Goal: Find specific page/section: Find specific page/section

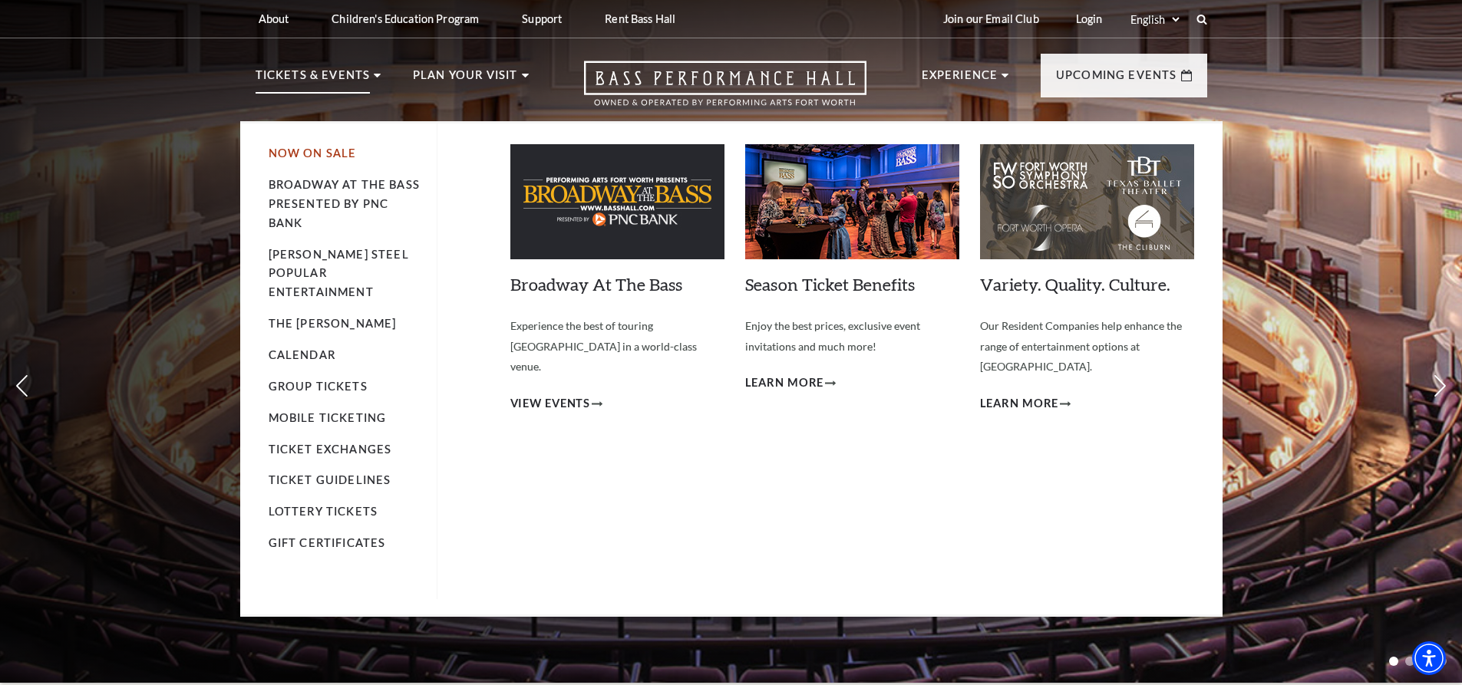
click at [322, 160] on link "Now On Sale" at bounding box center [313, 153] width 88 height 13
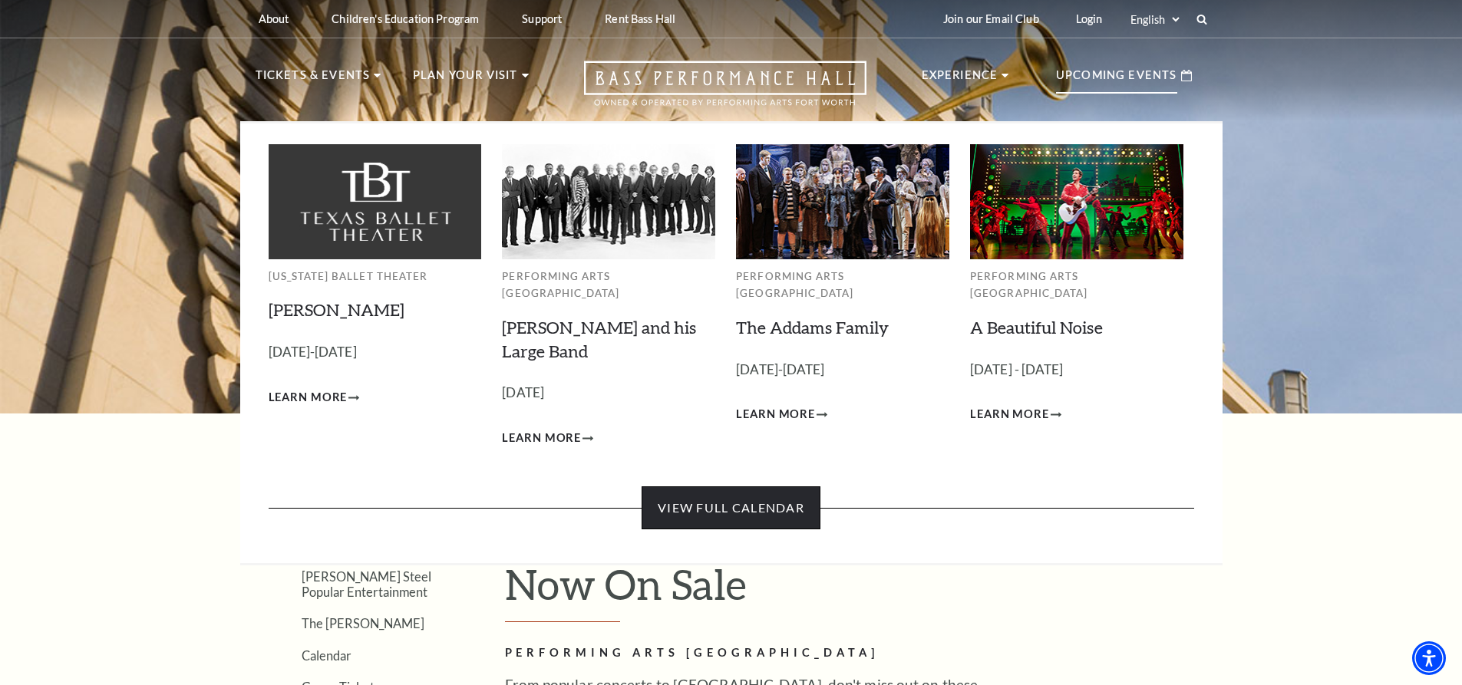
click at [725, 487] on link "View Full Calendar" at bounding box center [731, 508] width 179 height 43
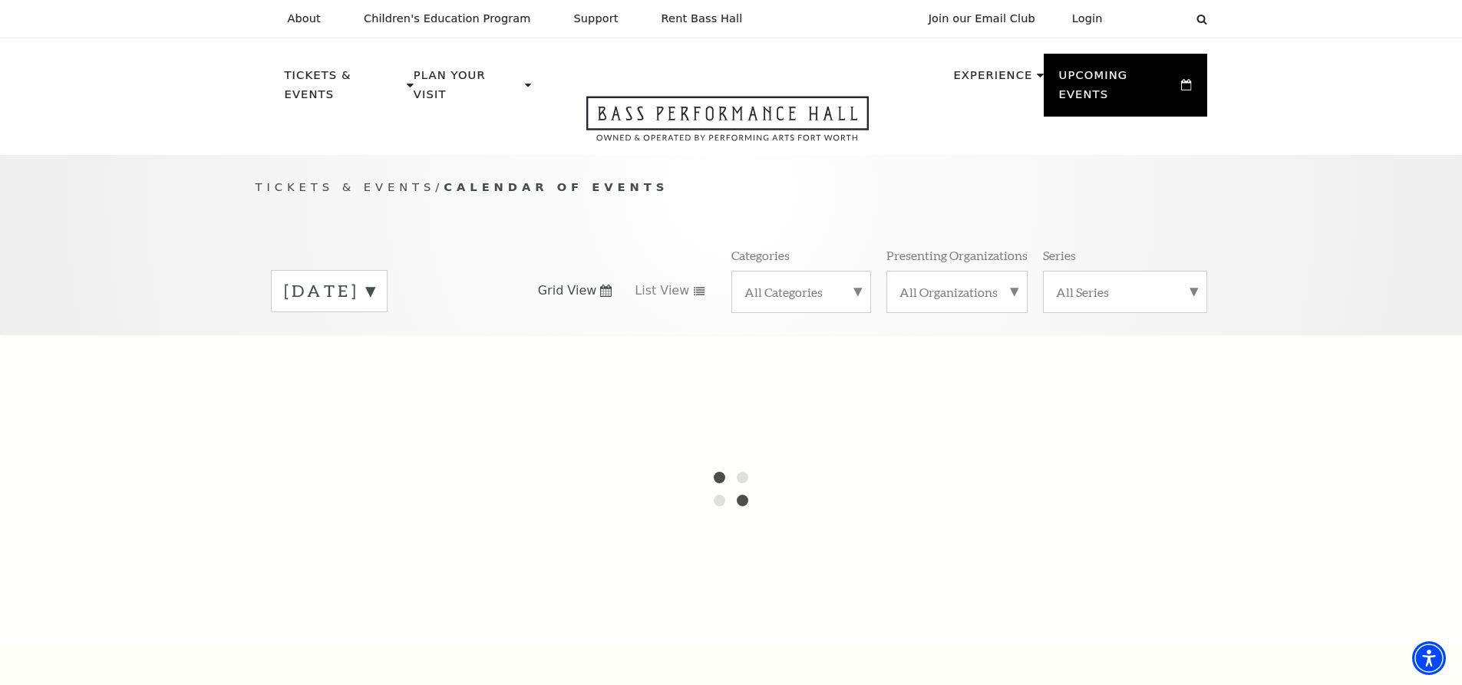
click at [839, 284] on label "All Categories" at bounding box center [801, 292] width 114 height 16
click at [842, 271] on div "All Categories Broadway Ballet Concert Musical Opera Symphony" at bounding box center [801, 291] width 140 height 41
click at [827, 178] on p "Tickets & Events / Calendar of Events" at bounding box center [732, 187] width 952 height 19
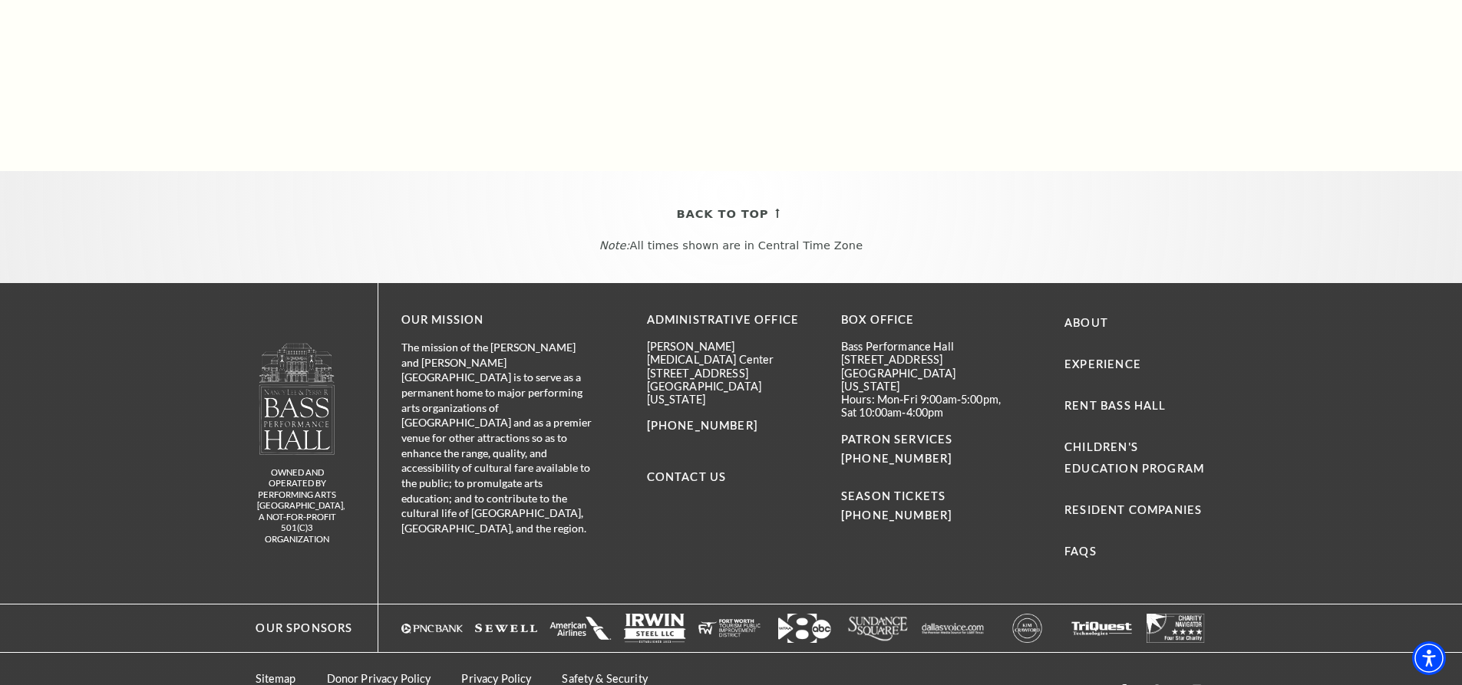
click at [909, 223] on div "Back To Top Note: All times shown are in Central Time Zone" at bounding box center [731, 227] width 1462 height 112
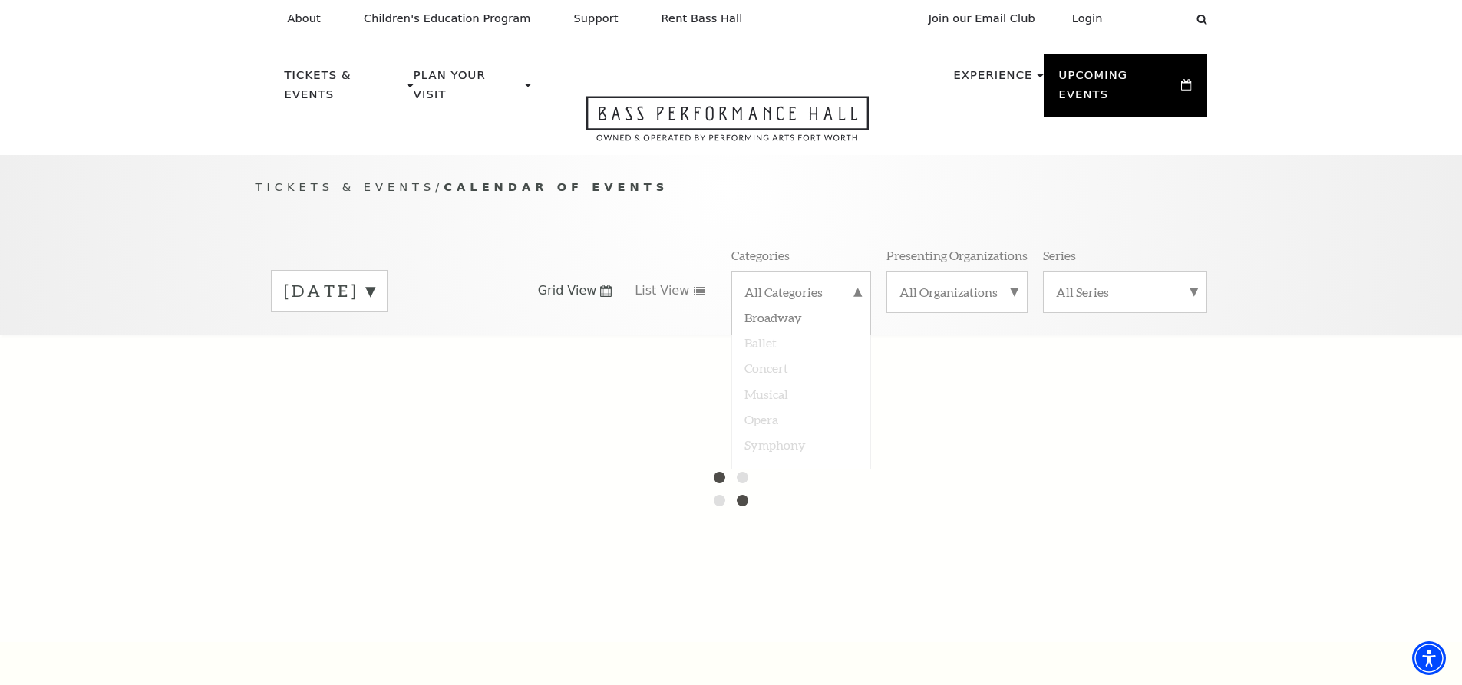
drag, startPoint x: 802, startPoint y: 295, endPoint x: 838, endPoint y: 241, distance: 65.3
click at [838, 247] on div "Categories All Categories Broadway Ballet Concert Musical Opera Symphony" at bounding box center [801, 279] width 140 height 65
click at [758, 423] on div at bounding box center [731, 488] width 1462 height 307
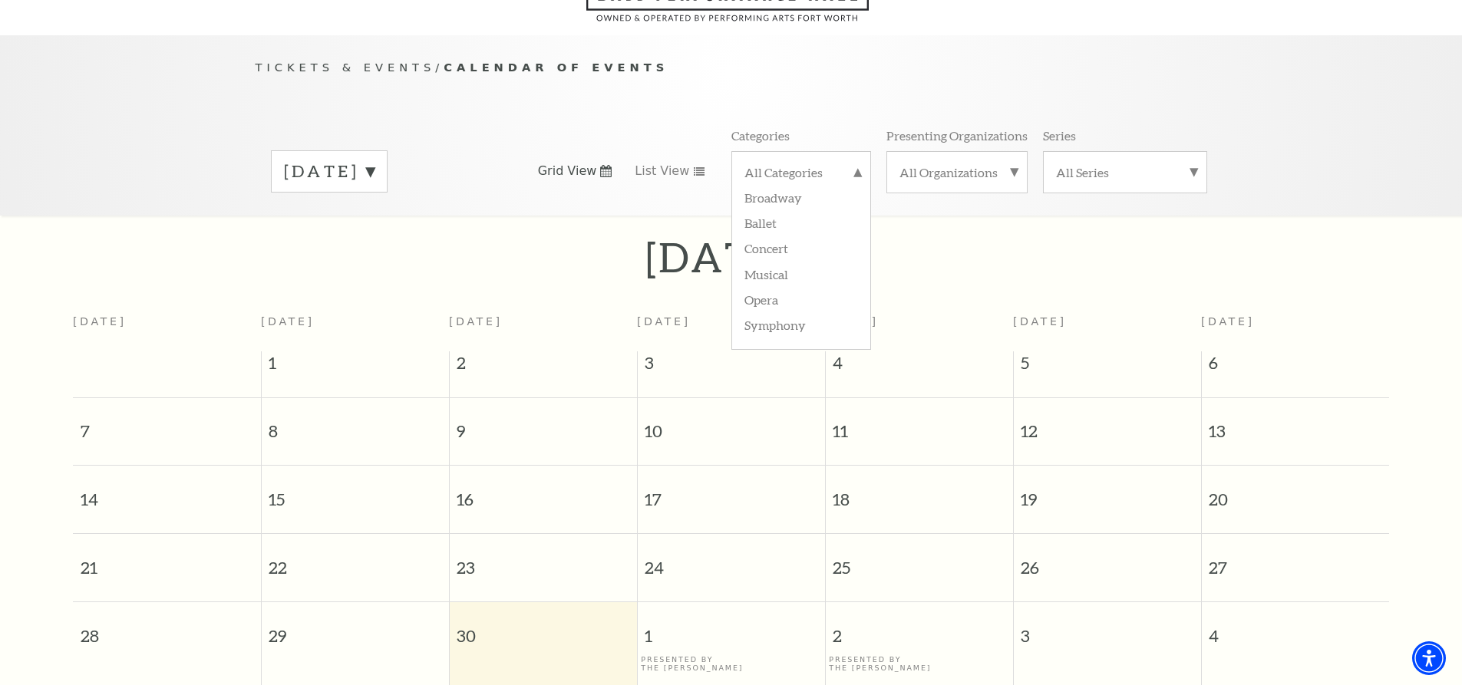
scroll to position [136, 0]
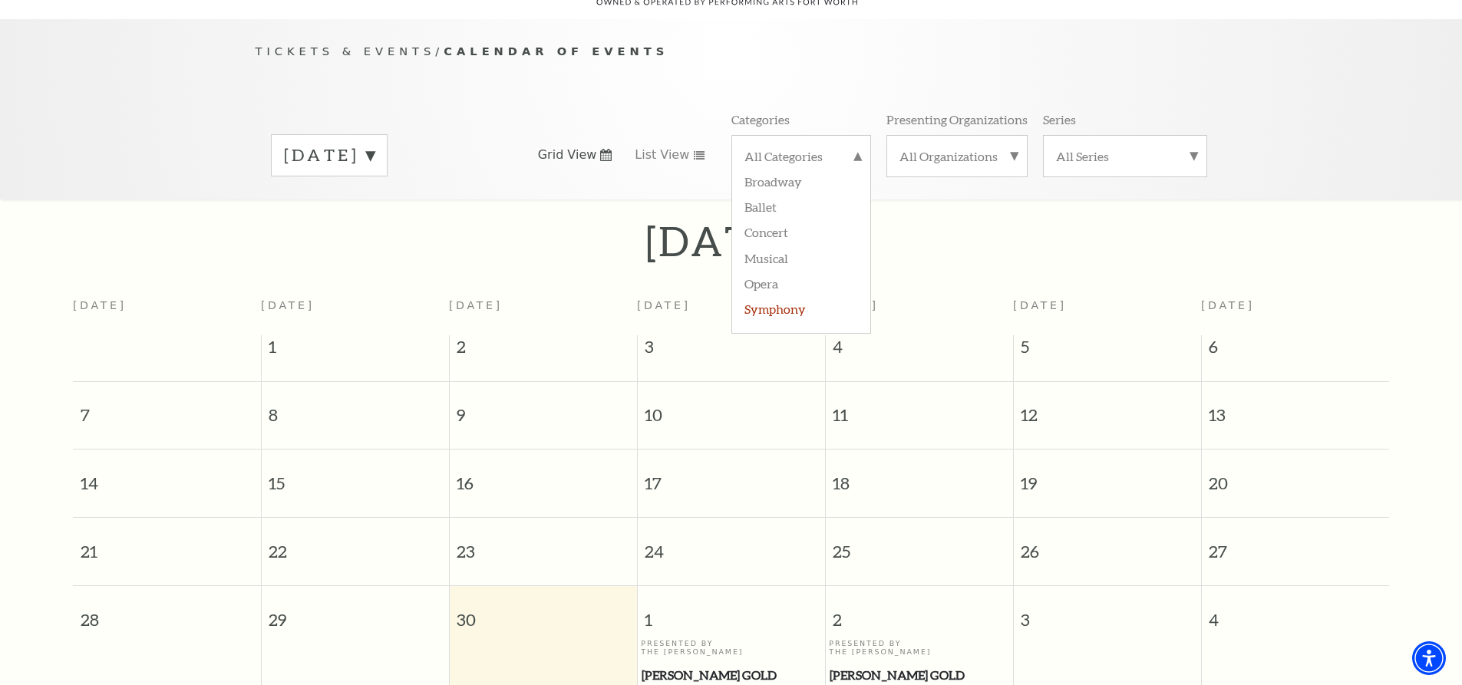
click at [784, 295] on label "Symphony" at bounding box center [801, 307] width 114 height 25
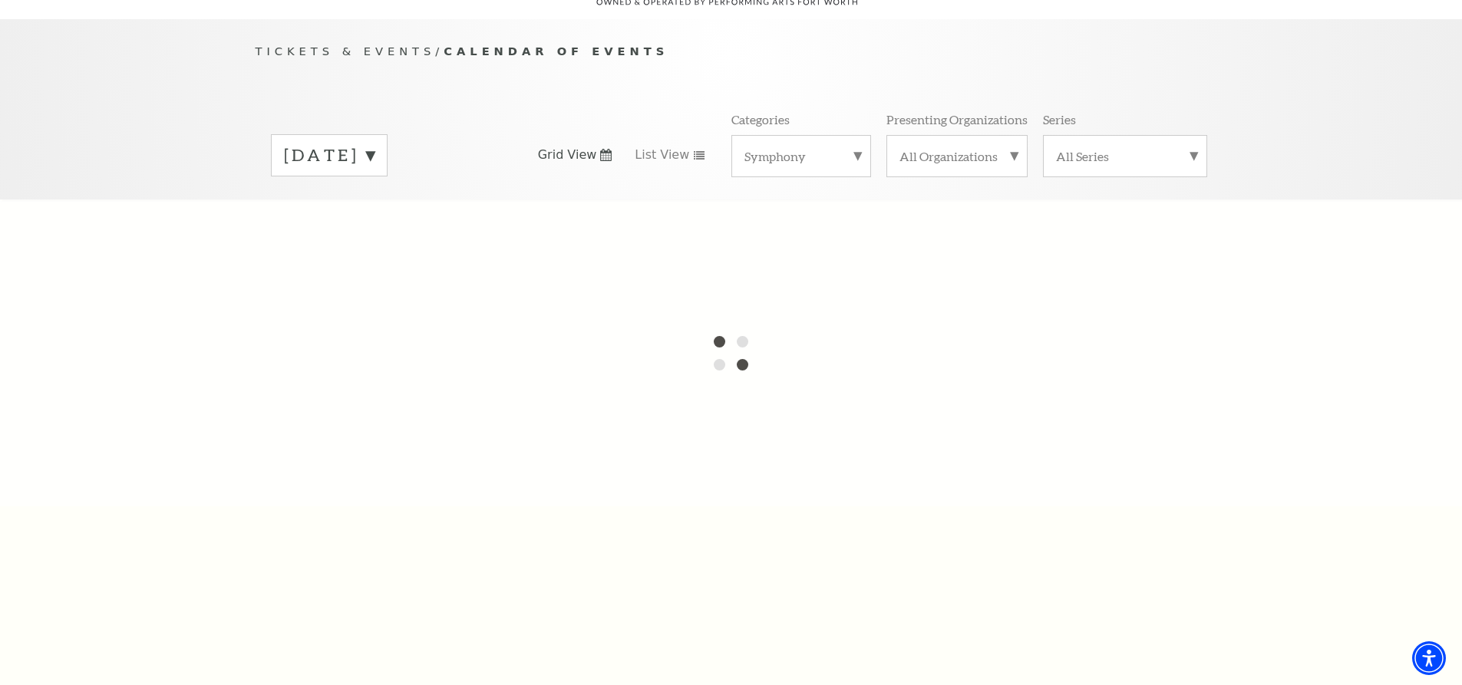
click at [388, 134] on div "September 2025" at bounding box center [329, 155] width 117 height 42
click at [375, 171] on label "October 2025" at bounding box center [329, 187] width 91 height 33
click at [1157, 148] on label "All Series" at bounding box center [1125, 156] width 138 height 16
click at [1005, 149] on div "All Organizations" at bounding box center [956, 156] width 141 height 42
click at [1296, 89] on div "Tickets & Events / Calendar of Events September 2025 Grid View List View Catego…" at bounding box center [731, 109] width 1462 height 180
